Goal: Information Seeking & Learning: Learn about a topic

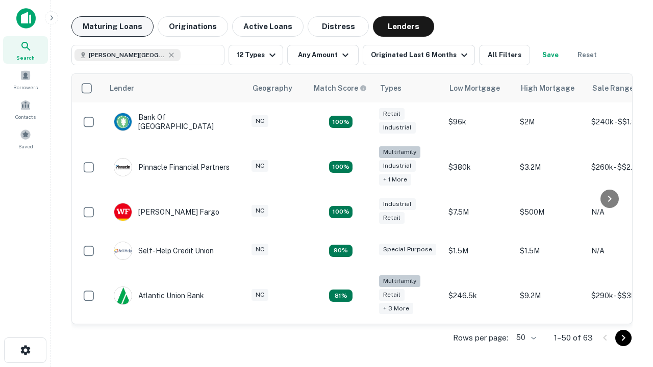
click at [112, 27] on button "Maturing Loans" at bounding box center [112, 26] width 82 height 20
